Goal: Transaction & Acquisition: Purchase product/service

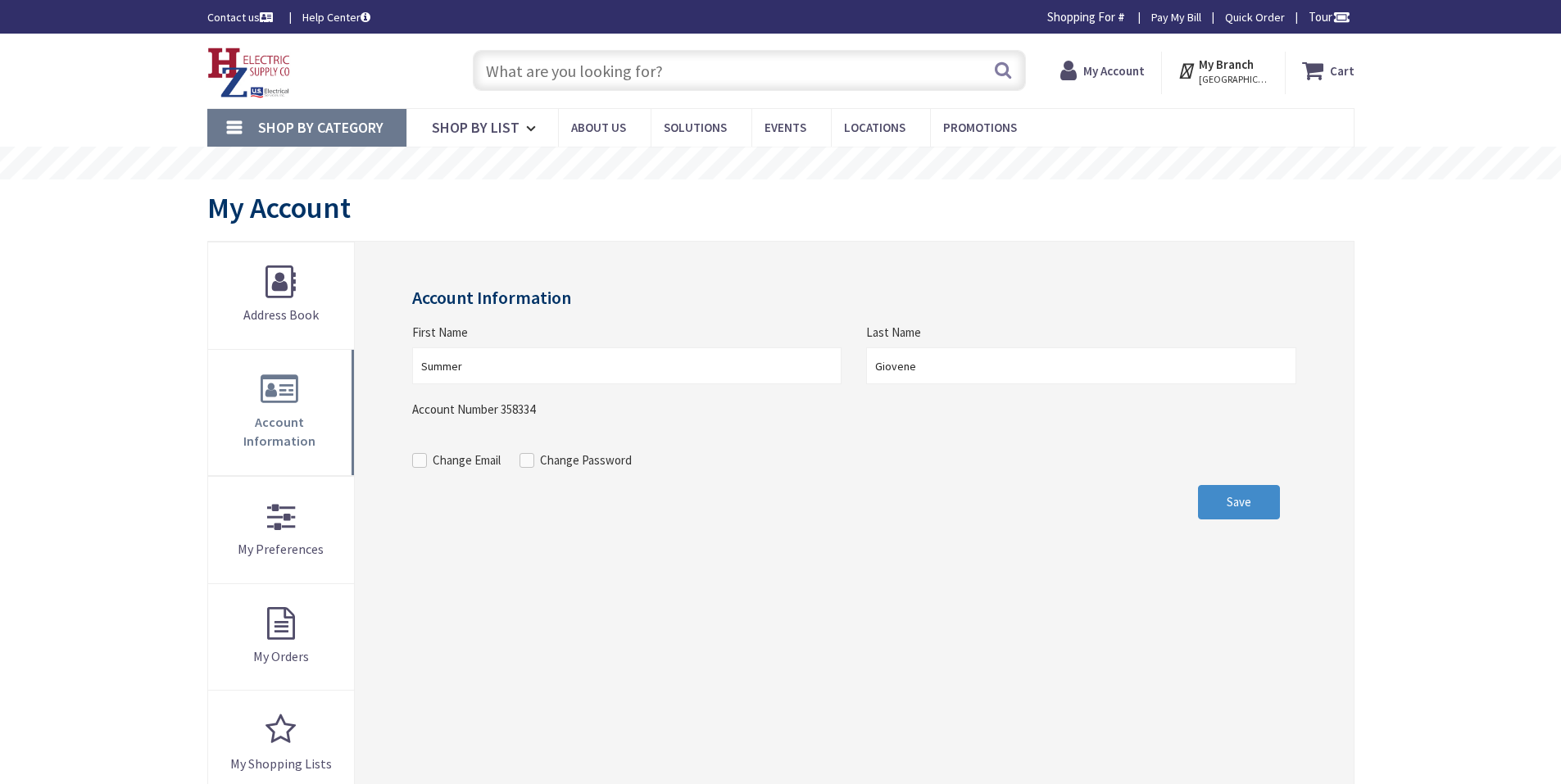
type input "Cauterskill Rd, [GEOGRAPHIC_DATA], [GEOGRAPHIC_DATA] 12414, [GEOGRAPHIC_DATA]"
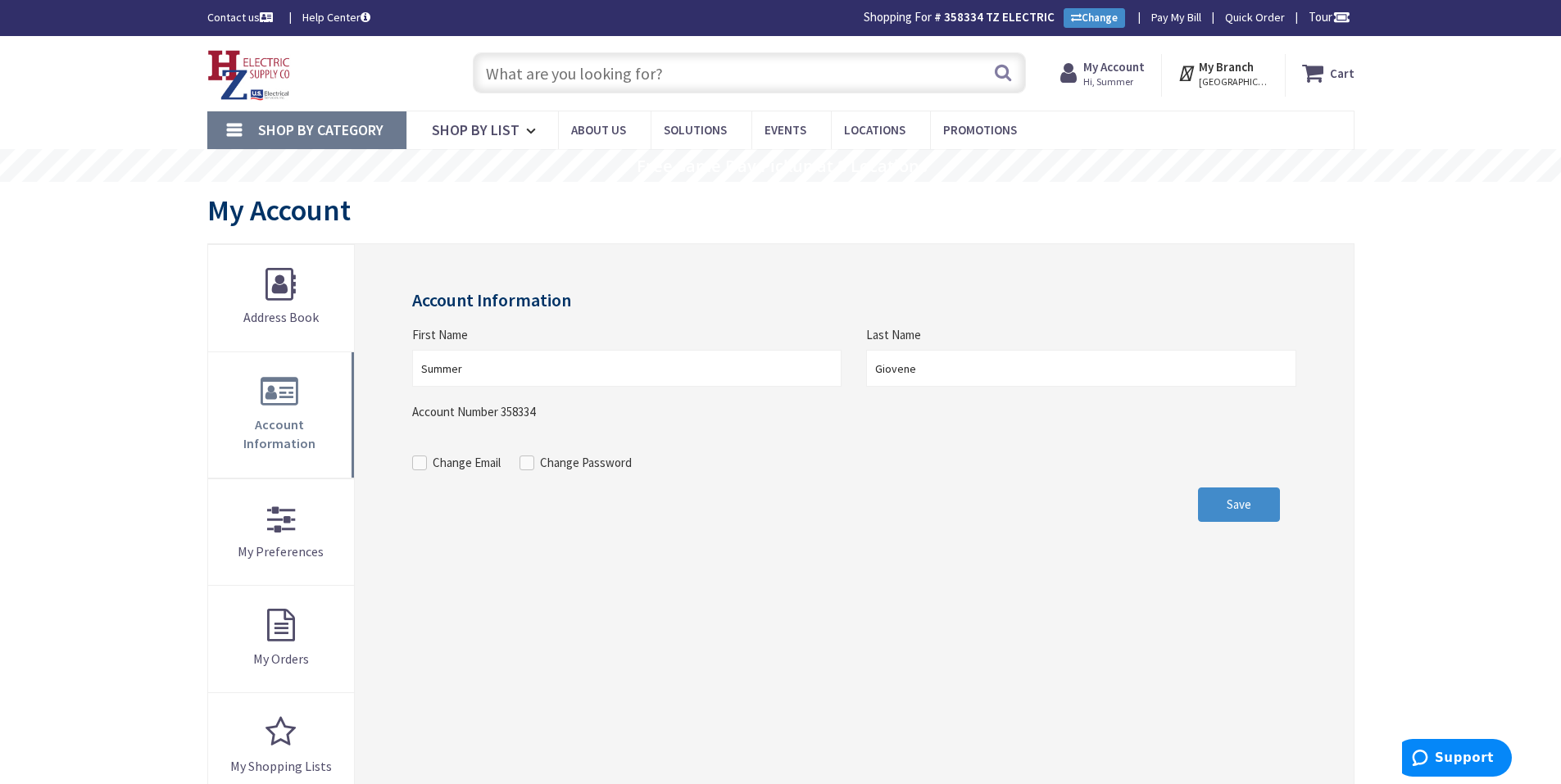
click at [611, 79] on input "text" at bounding box center [749, 73] width 553 height 41
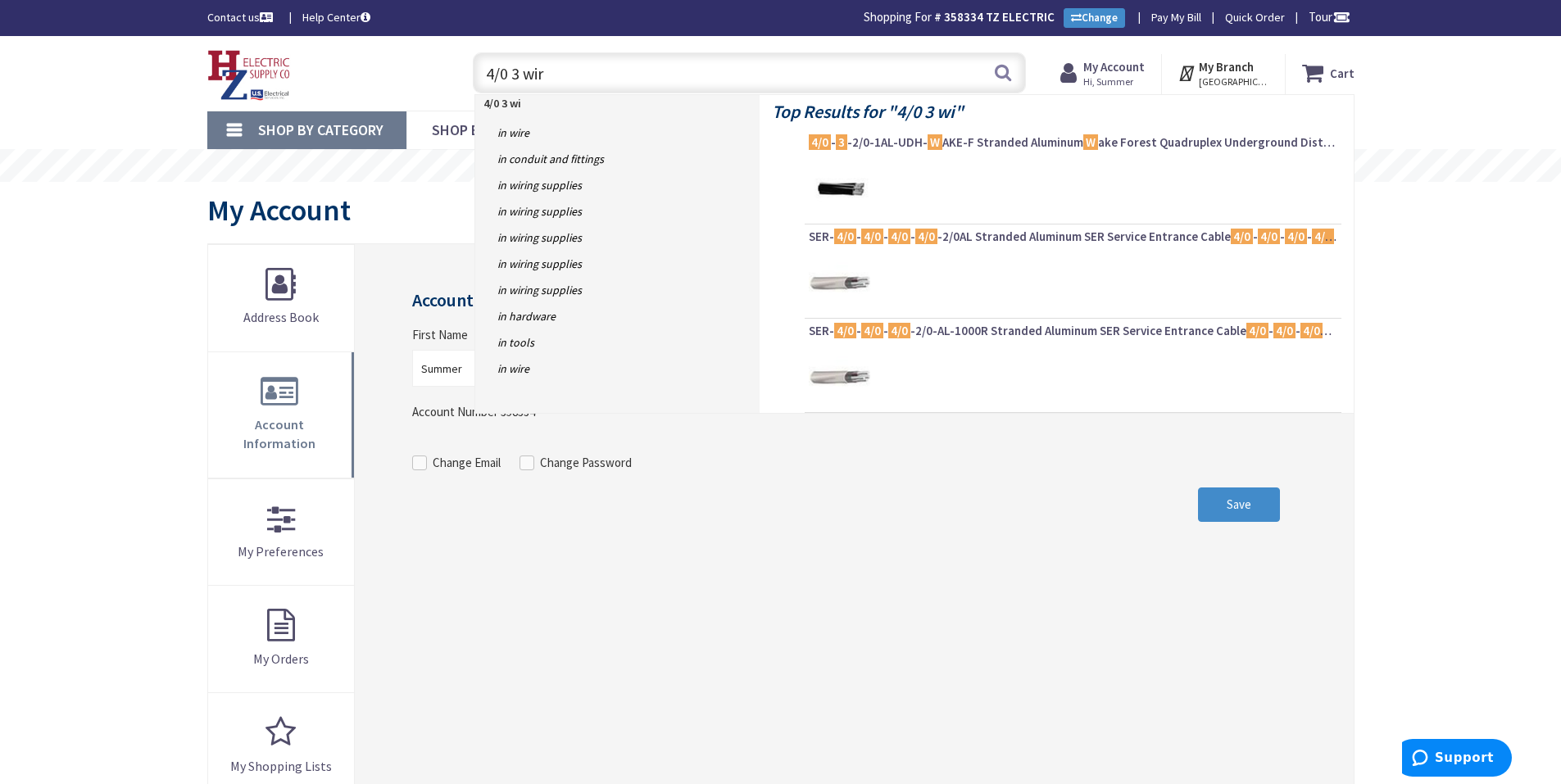
type input "4/0 3 wire"
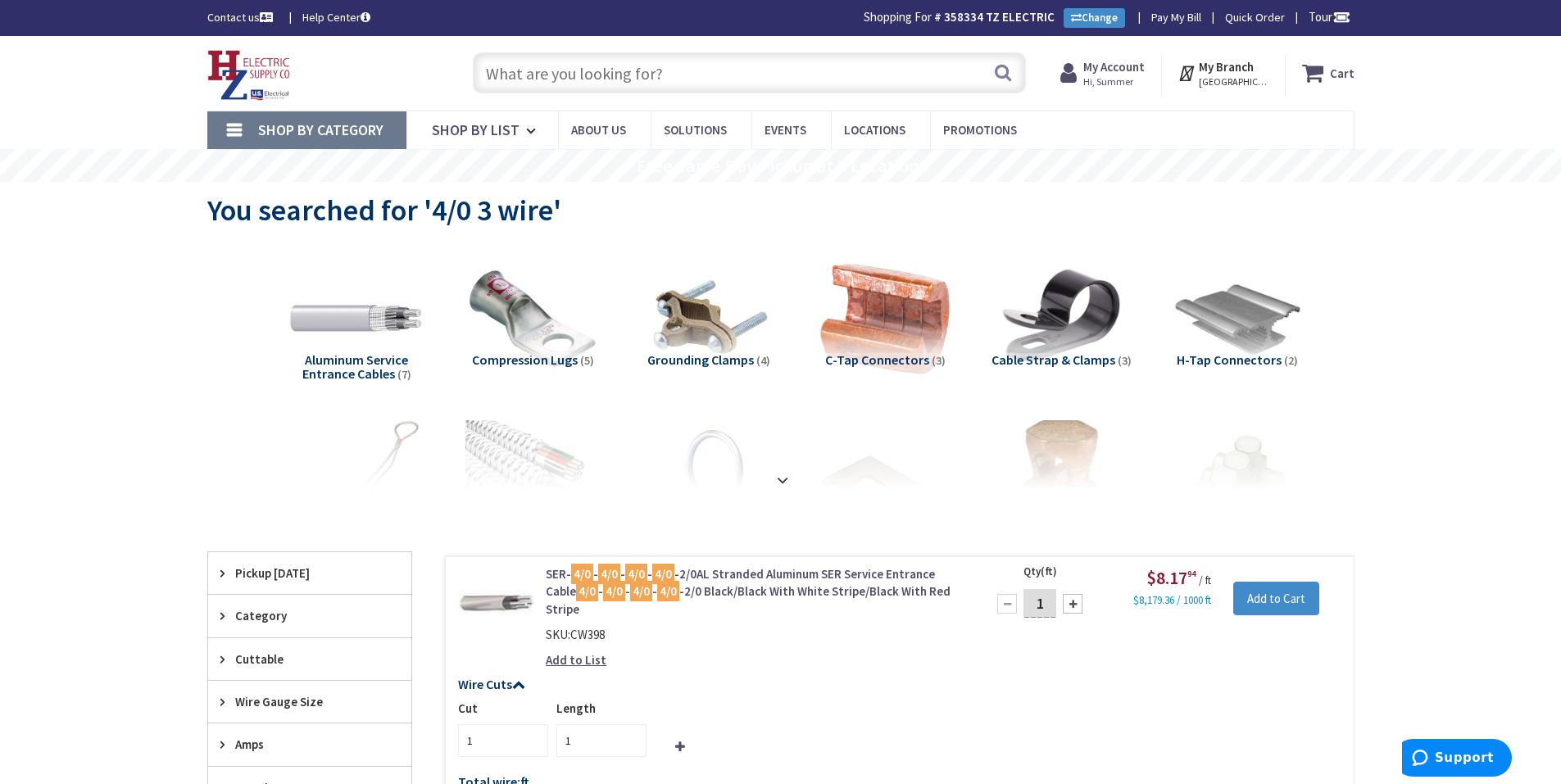
click at [580, 60] on input "text" at bounding box center [749, 73] width 553 height 41
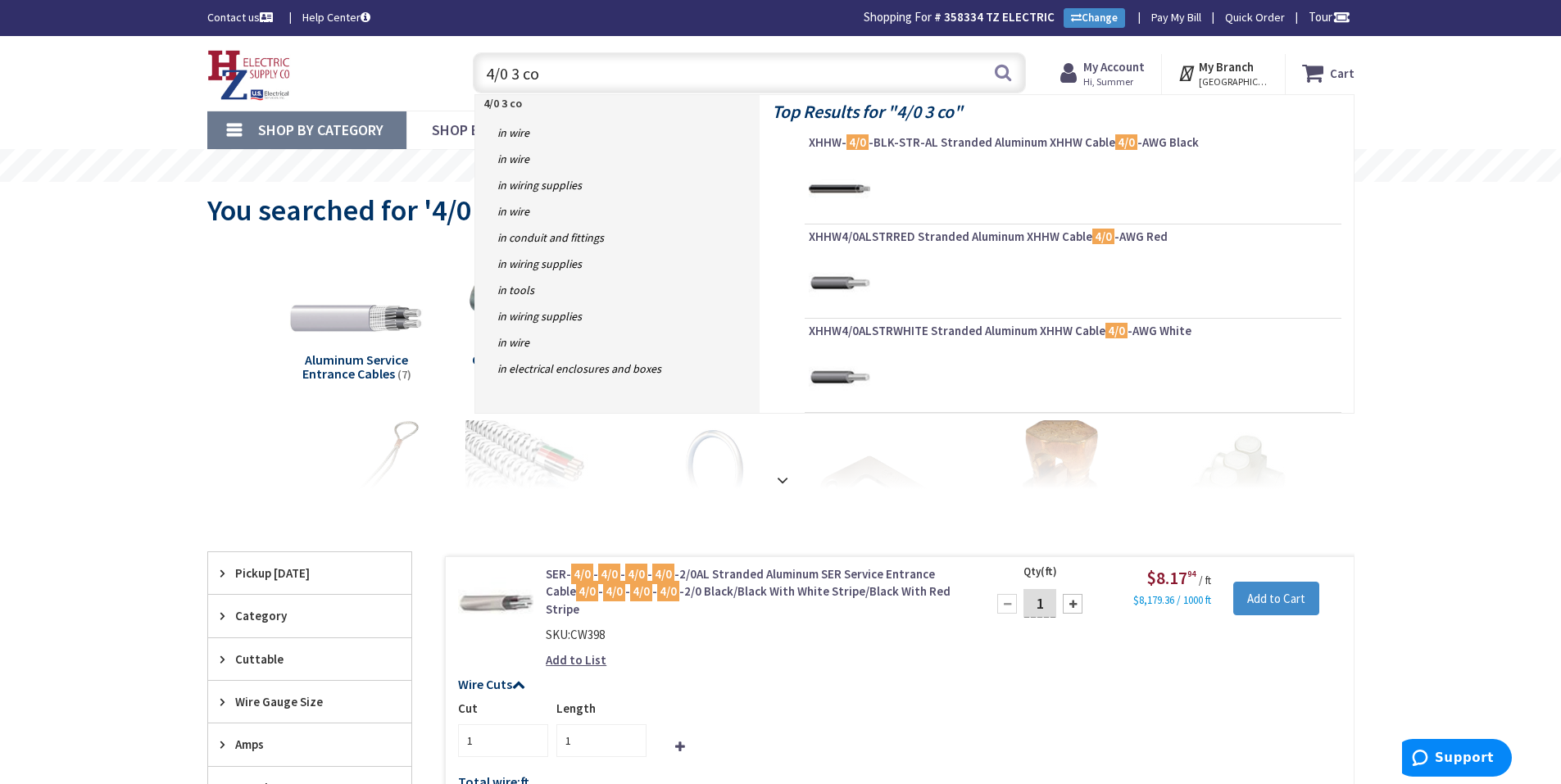
type input "4/0 3 con"
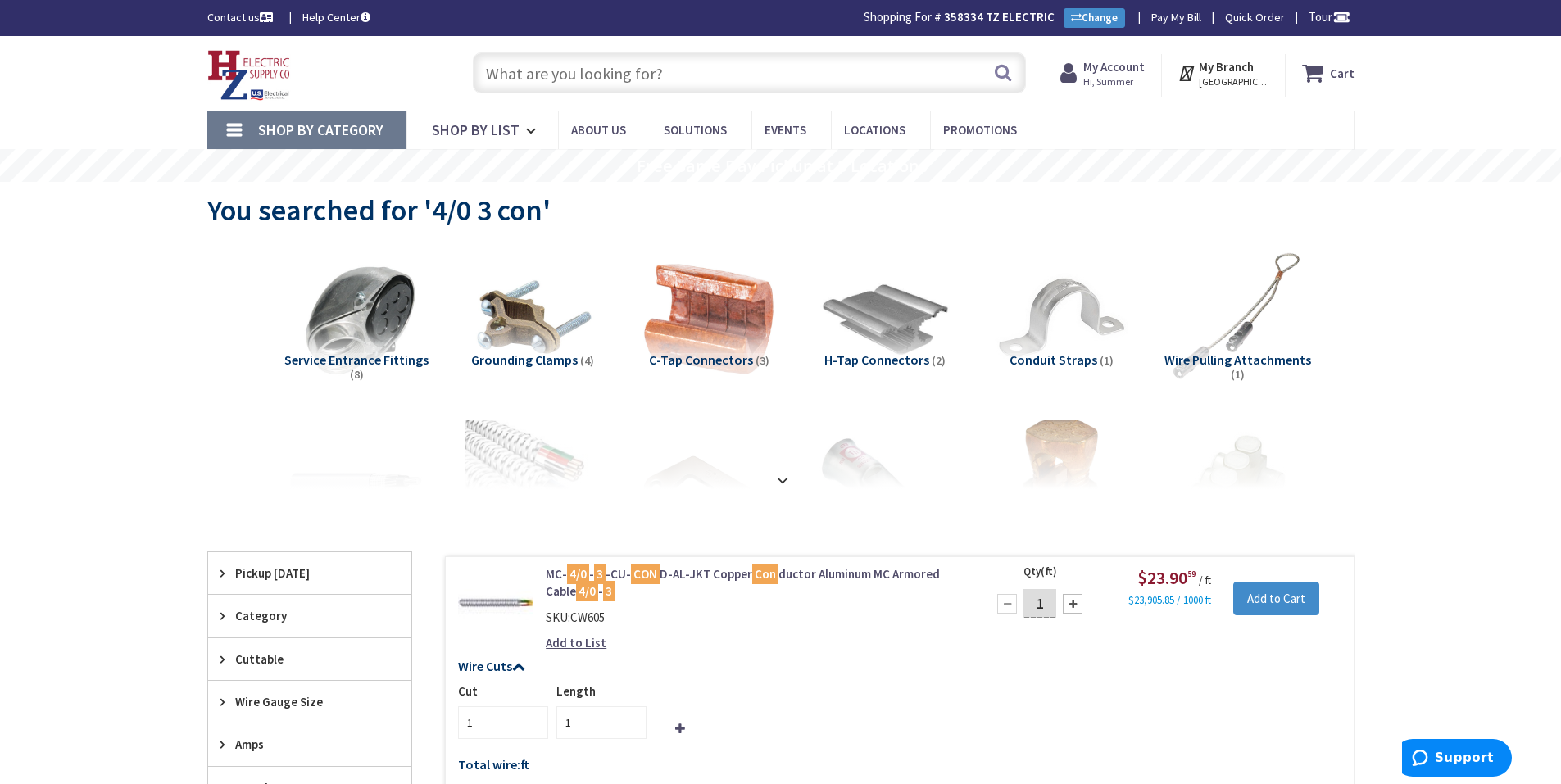
click at [672, 86] on input "text" at bounding box center [749, 73] width 553 height 41
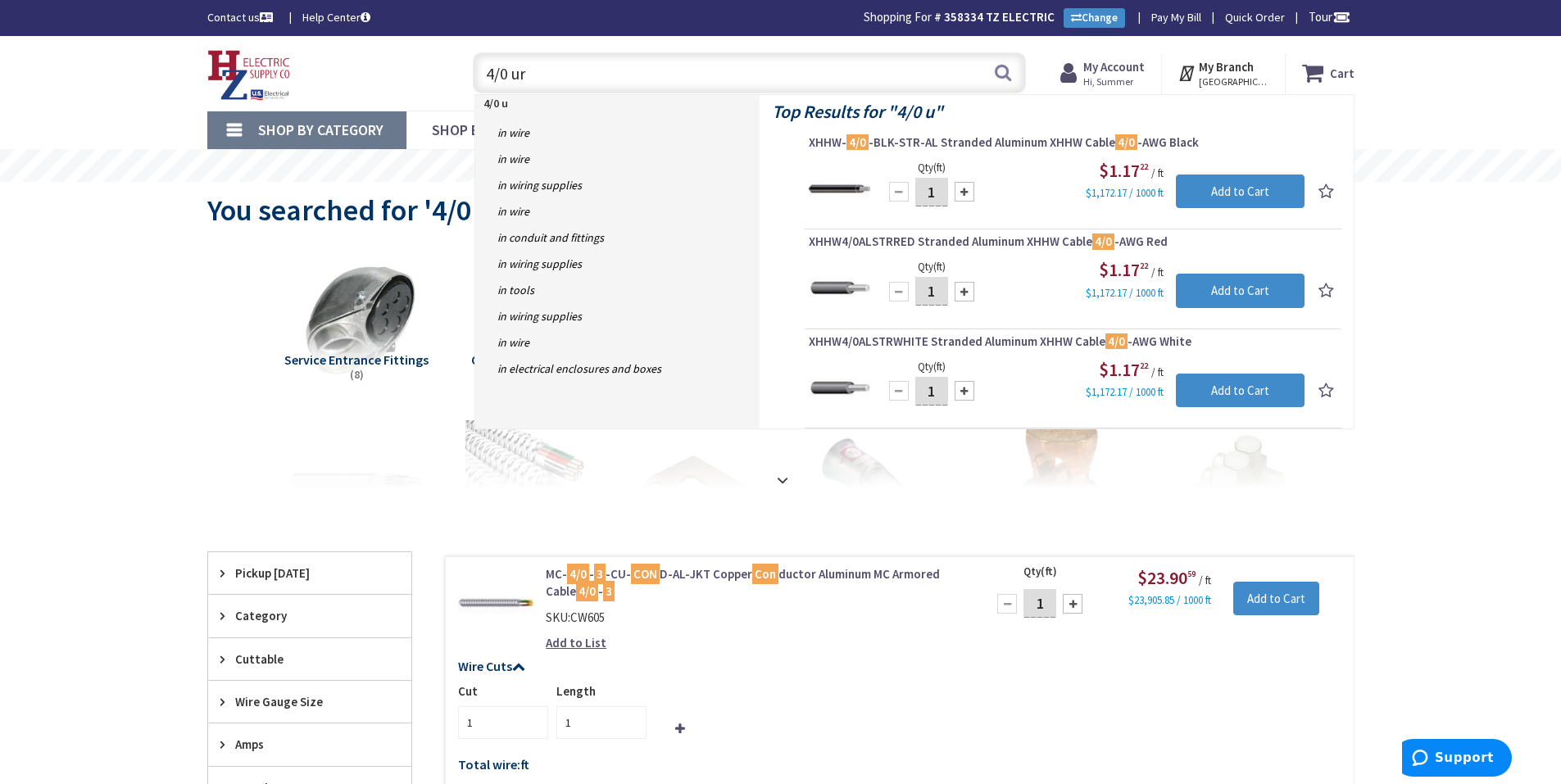
type input "4/0 urd"
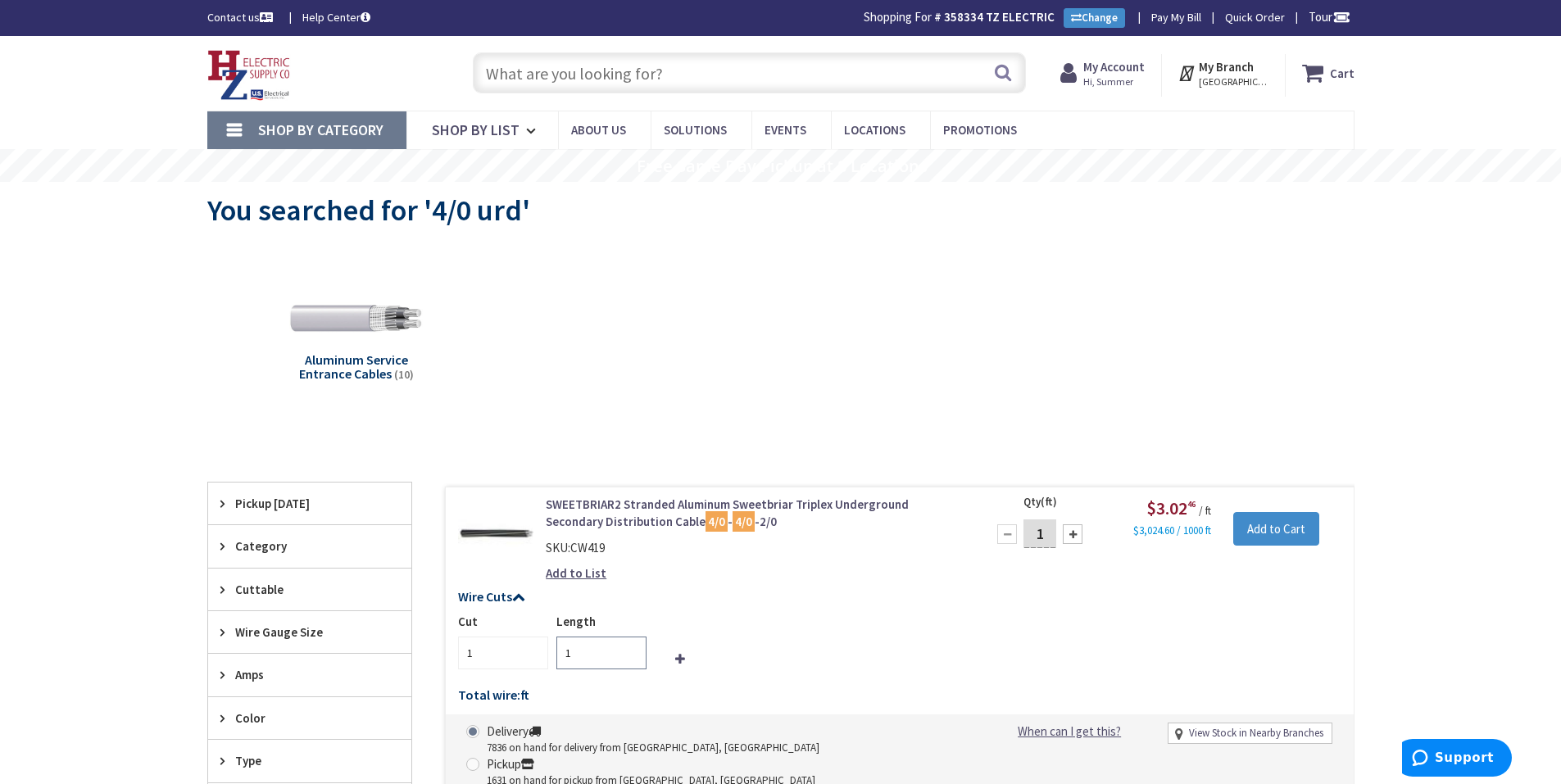
click at [610, 650] on input "1" at bounding box center [601, 653] width 90 height 33
click at [1042, 524] on input "1" at bounding box center [1040, 534] width 33 height 29
type input "150"
click at [1259, 522] on input "Add to Cart" at bounding box center [1276, 529] width 86 height 35
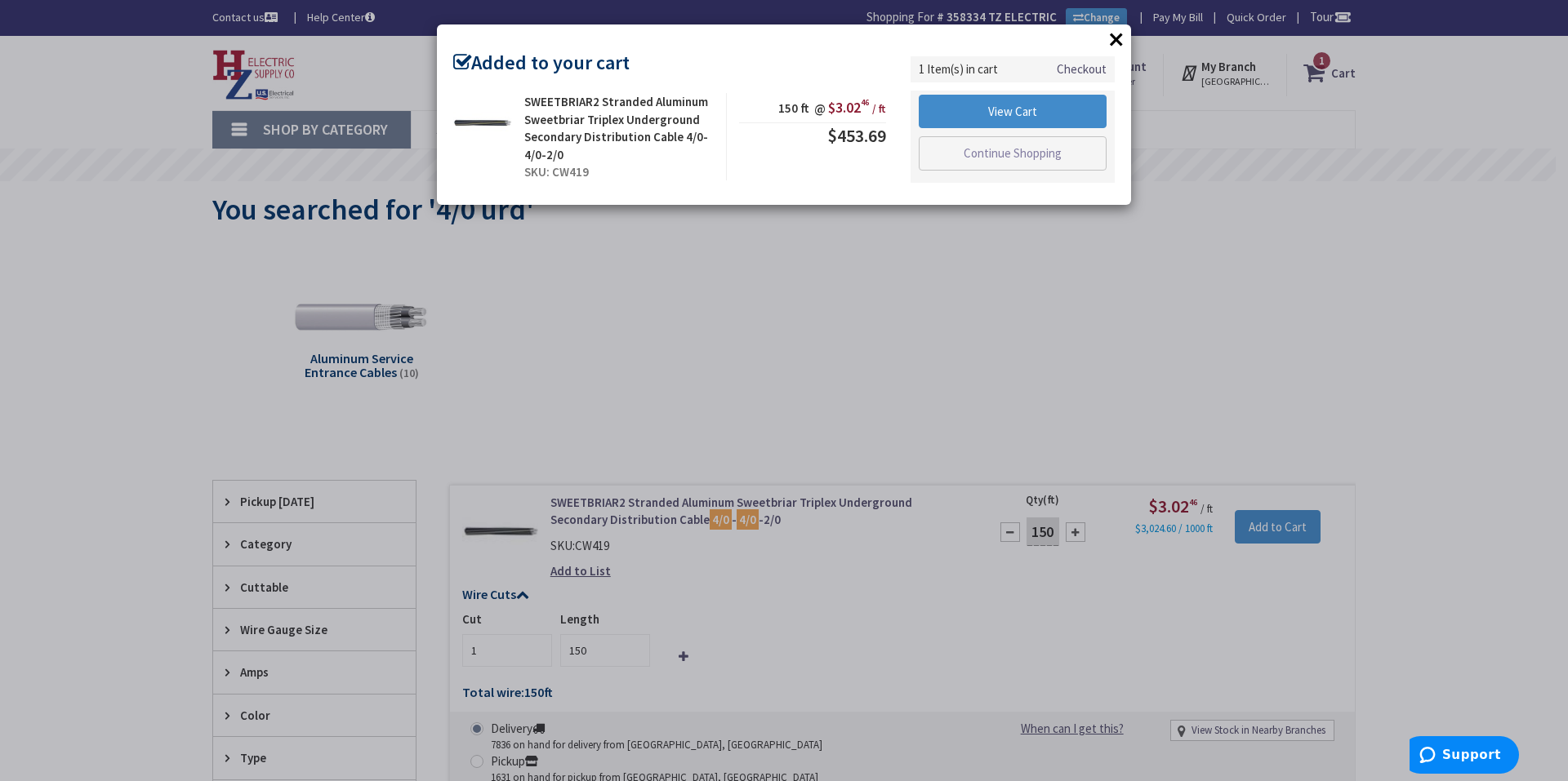
click at [771, 511] on div "× Added to your cart SWEETBRIAR2 Stranded Aluminum Sweetbriar Triplex Undergrou…" at bounding box center [784, 390] width 1568 height 781
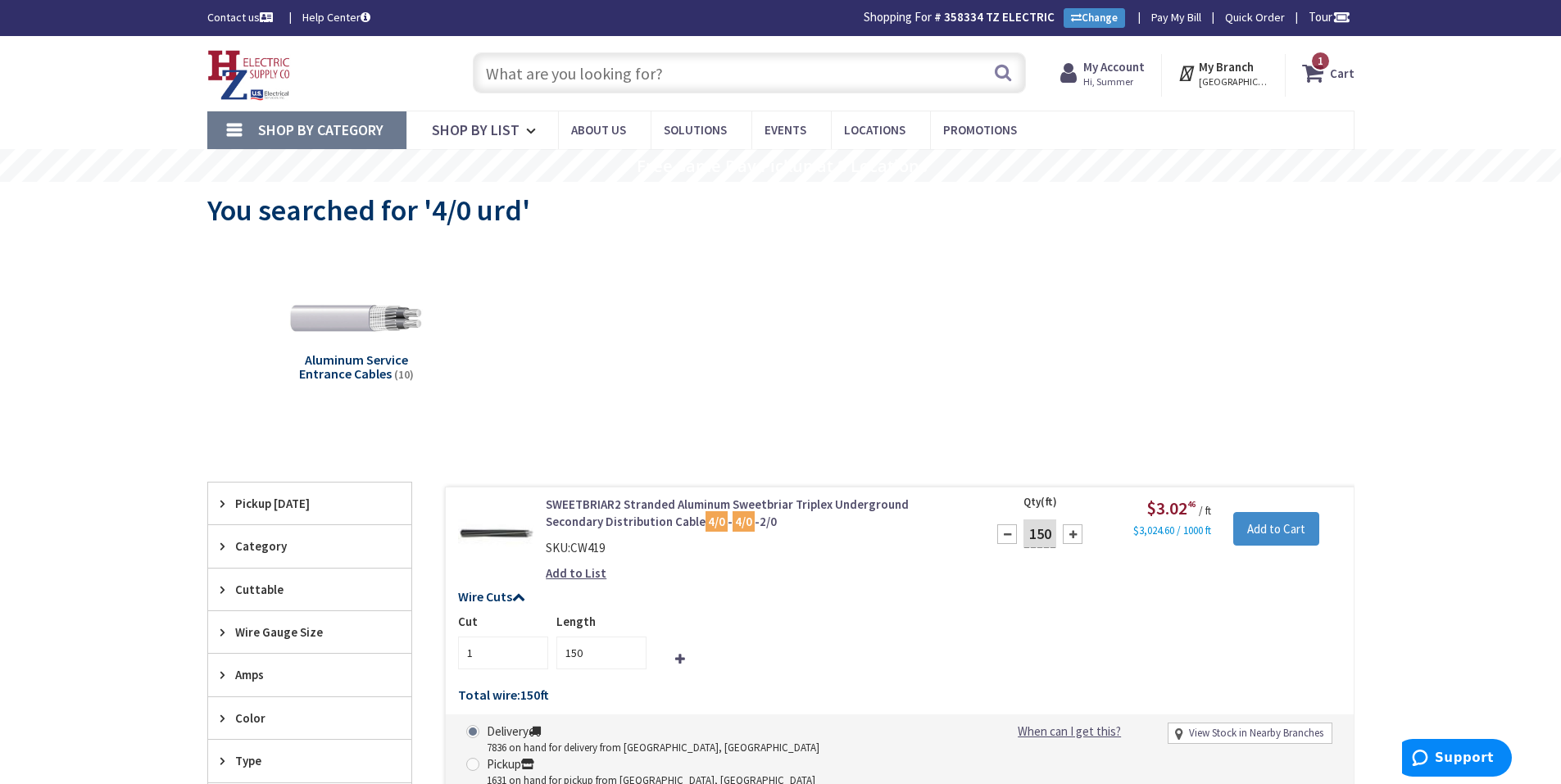
click at [785, 503] on link "SWEETBRIAR2 Stranded Aluminum Sweetbriar Triplex Underground Secondary Distribu…" at bounding box center [754, 513] width 417 height 36
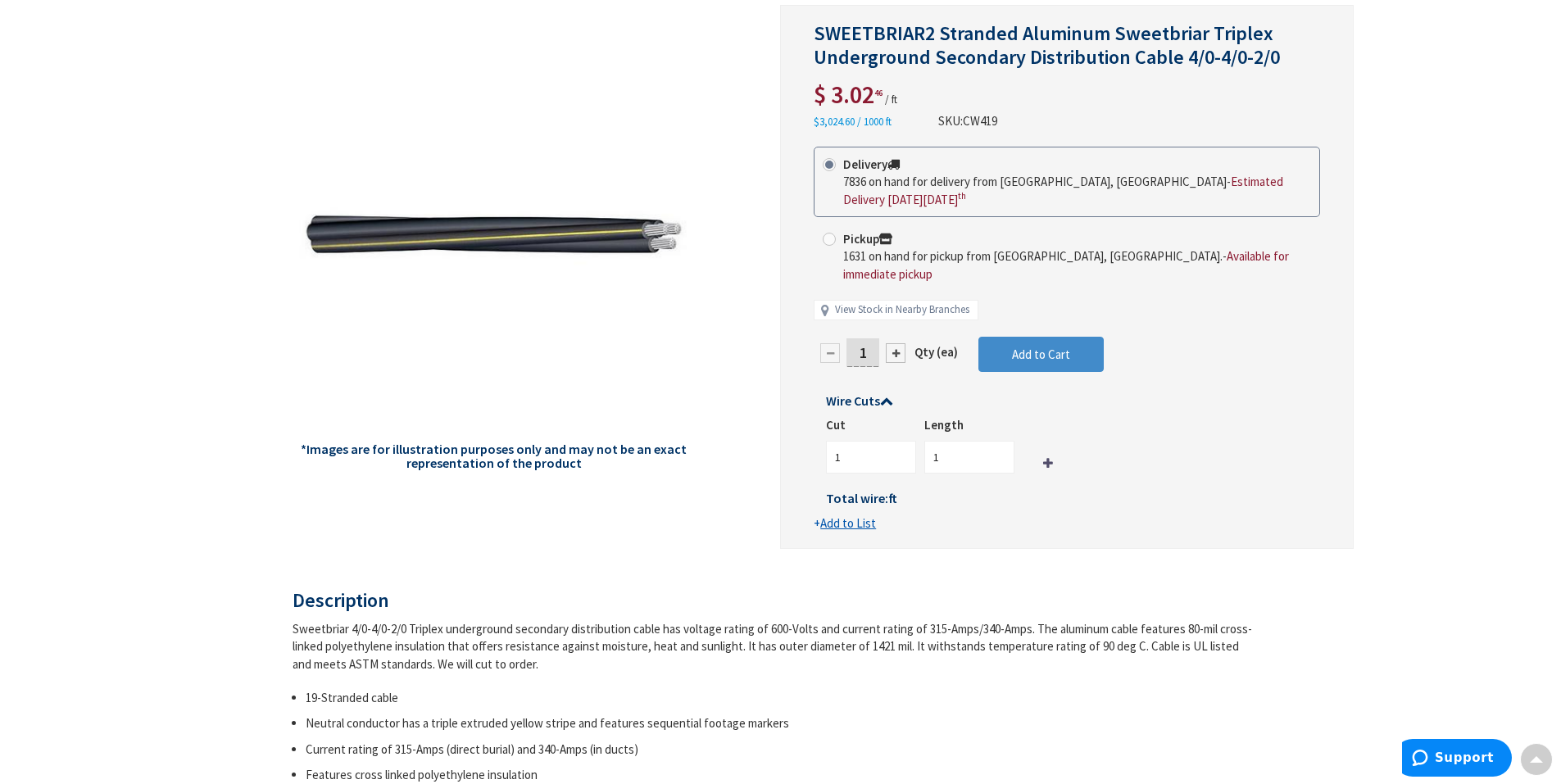
scroll to position [331, 0]
